Goal: Use online tool/utility: Use online tool/utility

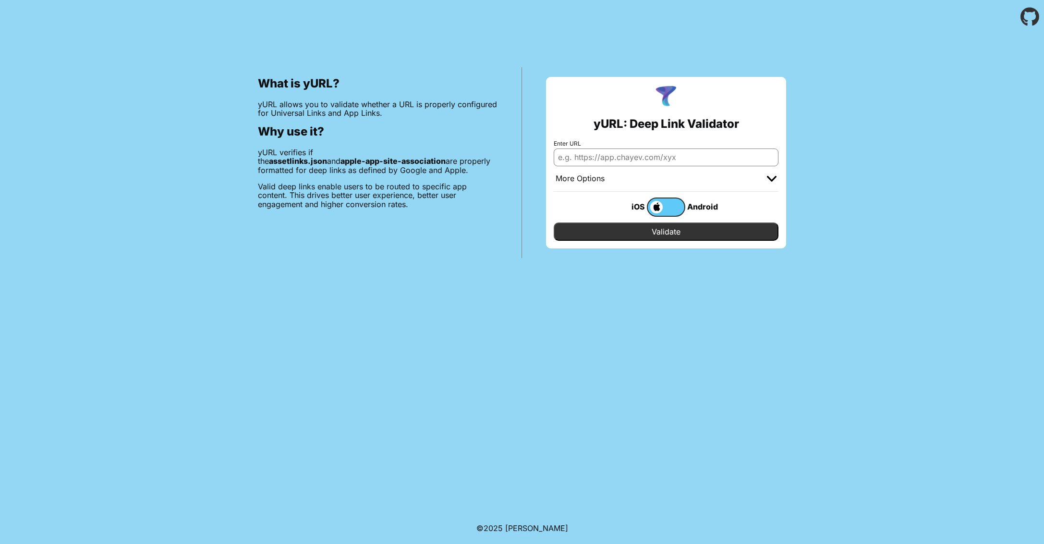
paste input "[URL][DOMAIN_NAME]"
type input "[URL][DOMAIN_NAME]"
click at [637, 222] on input "Validate" at bounding box center [666, 231] width 225 height 18
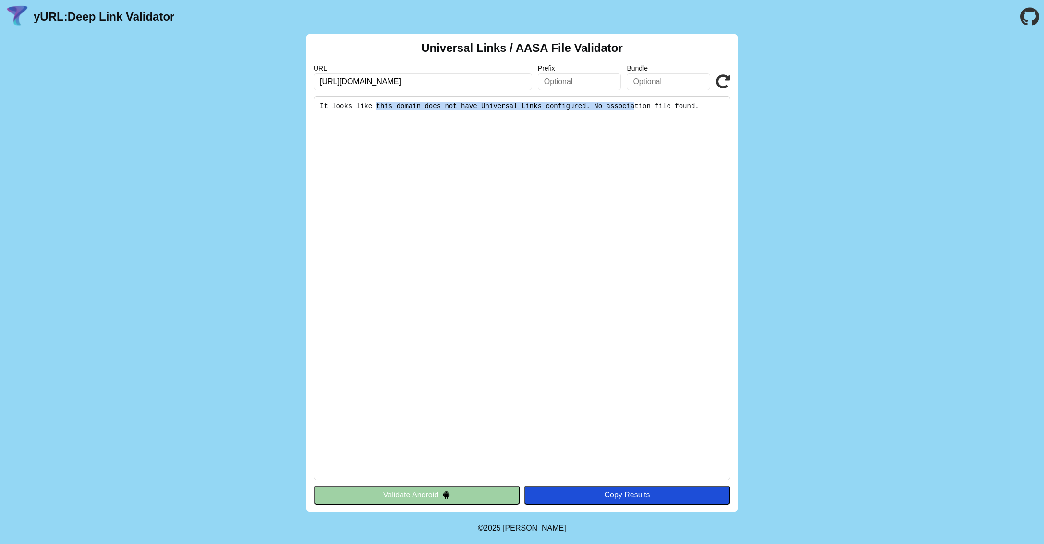
drag, startPoint x: 633, startPoint y: 98, endPoint x: 377, endPoint y: 95, distance: 256.0
click at [377, 96] on pre "It looks like this domain does not have Universal Links configured. No associat…" at bounding box center [522, 288] width 417 height 384
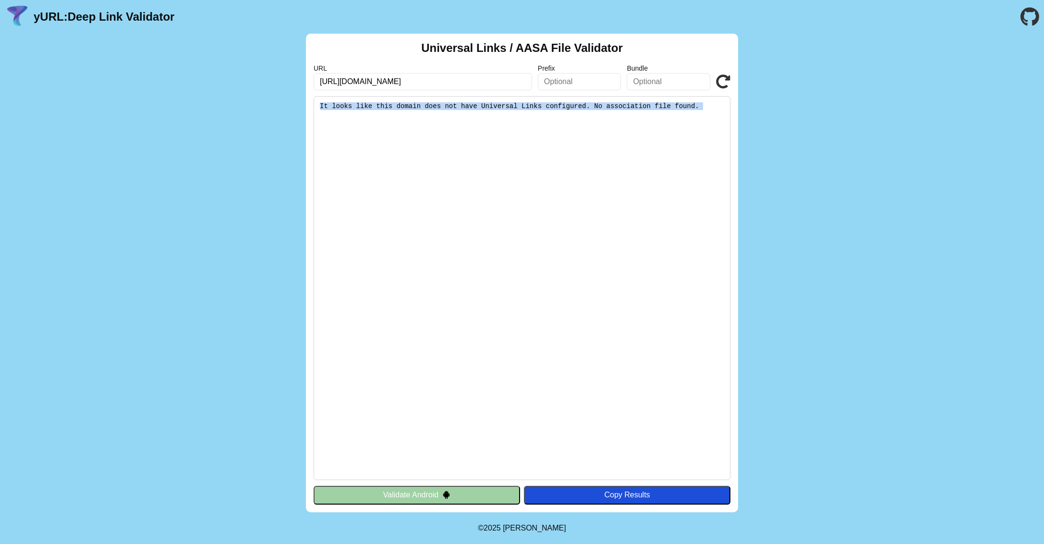
click at [435, 106] on pre "It looks like this domain does not have Universal Links configured. No associat…" at bounding box center [522, 288] width 417 height 384
click at [443, 73] on input "[URL][DOMAIN_NAME]" at bounding box center [423, 81] width 219 height 17
click at [511, 161] on pre "It looks like this domain does not have Universal Links configured. No associat…" at bounding box center [522, 288] width 417 height 384
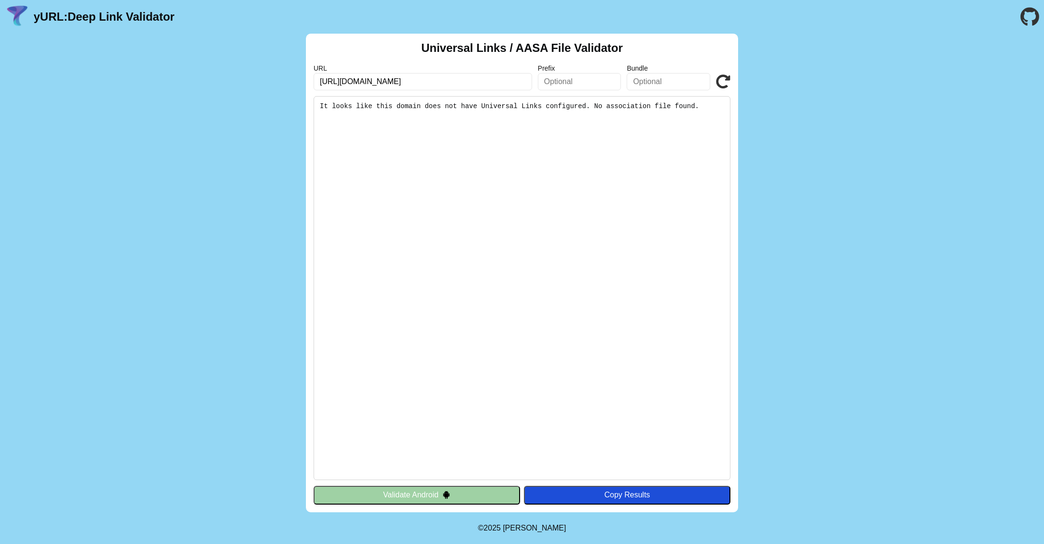
click at [458, 74] on input "[URL][DOMAIN_NAME]" at bounding box center [423, 81] width 219 height 17
